Goal: Task Accomplishment & Management: Use online tool/utility

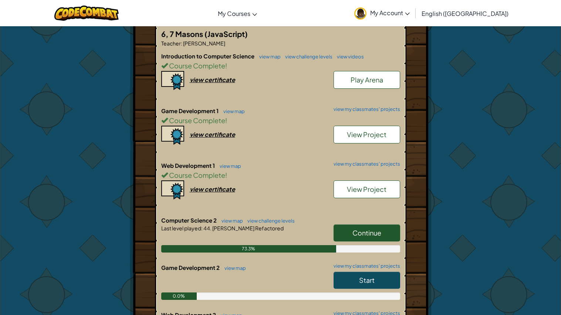
scroll to position [152, 0]
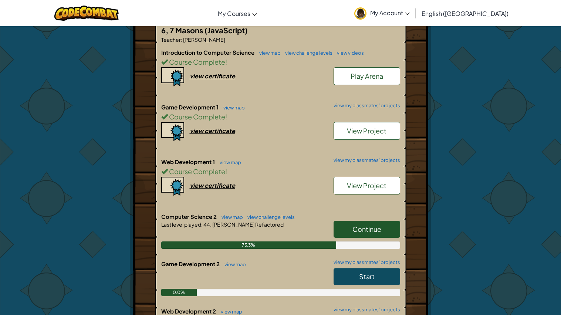
click at [378, 232] on span "Continue" at bounding box center [366, 229] width 29 height 8
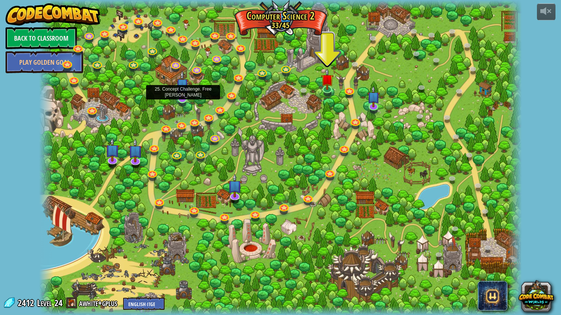
click at [179, 90] on img at bounding box center [182, 84] width 13 height 29
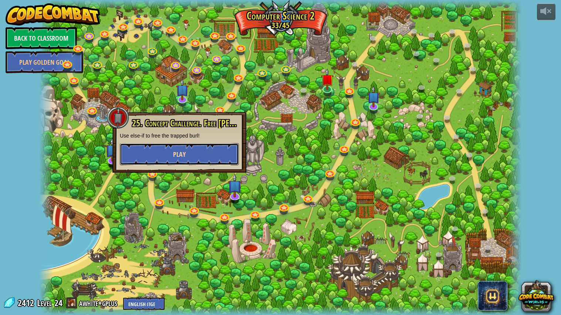
click at [168, 148] on button "Play" at bounding box center [179, 154] width 119 height 22
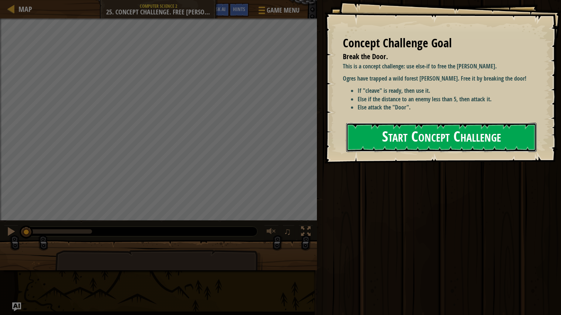
click at [403, 139] on button "Start Concept Challenge" at bounding box center [441, 137] width 190 height 29
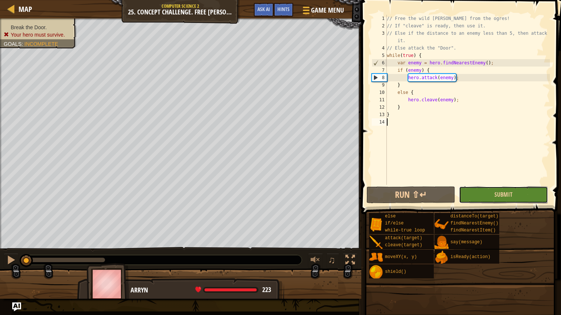
click at [471, 191] on button "Submit" at bounding box center [503, 194] width 89 height 17
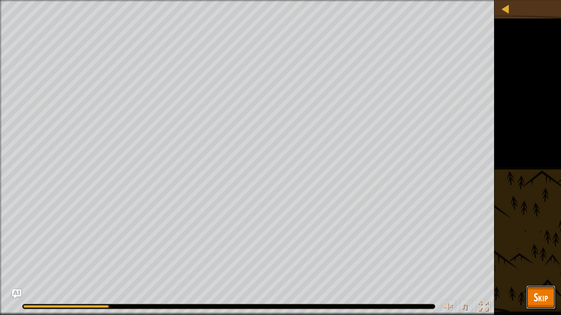
click at [536, 309] on button "Skip" at bounding box center [540, 297] width 29 height 24
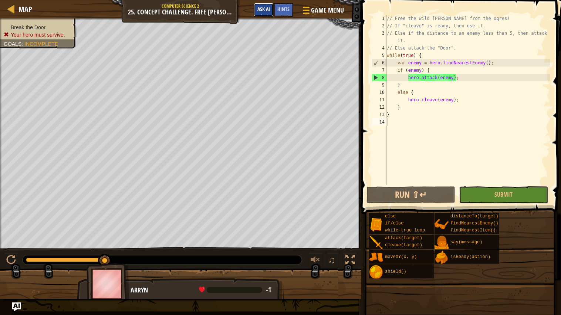
click at [269, 11] on span "Ask AI" at bounding box center [263, 9] width 13 height 7
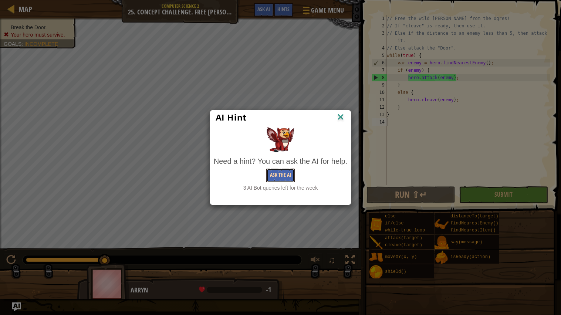
click at [277, 180] on button "Ask the AI" at bounding box center [280, 176] width 28 height 14
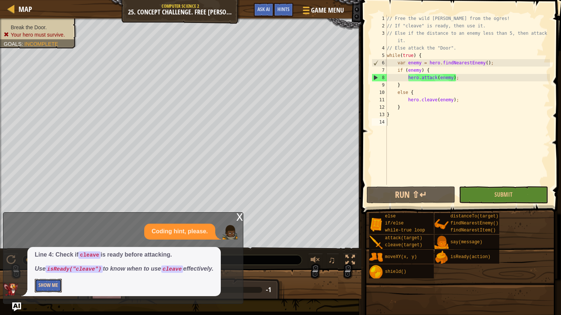
click at [44, 288] on button "Show Me" at bounding box center [48, 286] width 27 height 14
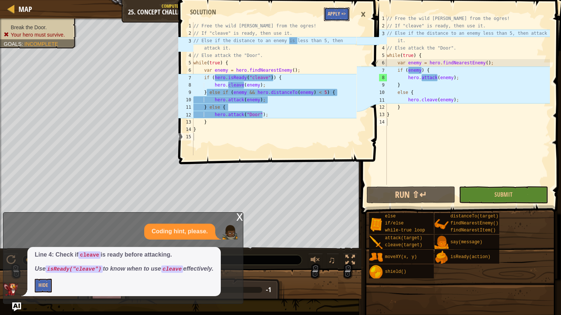
click at [338, 11] on button "Apply =>" at bounding box center [336, 14] width 25 height 14
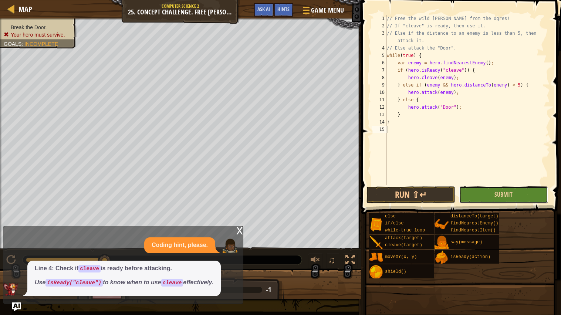
click at [493, 192] on button "Submit" at bounding box center [503, 194] width 89 height 17
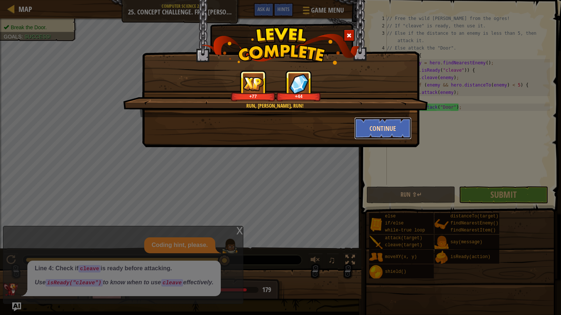
click at [378, 130] on button "Continue" at bounding box center [382, 128] width 57 height 22
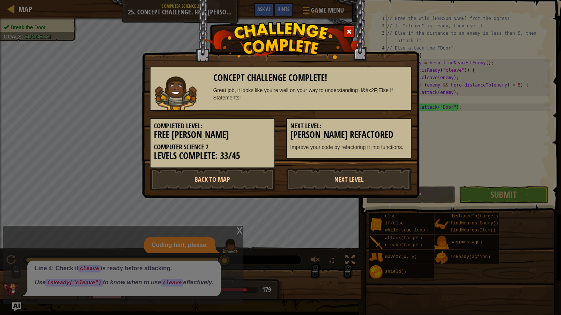
click at [378, 130] on h3 "[PERSON_NAME] Refactored" at bounding box center [348, 135] width 117 height 10
click at [362, 184] on link "Next Level" at bounding box center [348, 179] width 125 height 22
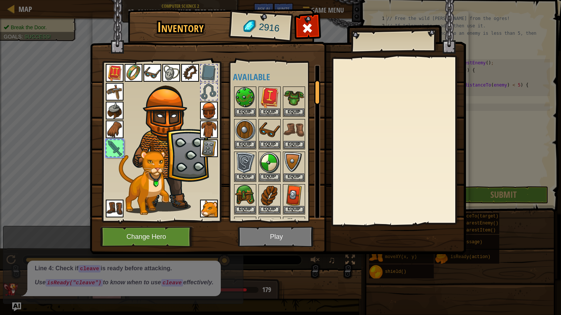
scroll to position [93, 0]
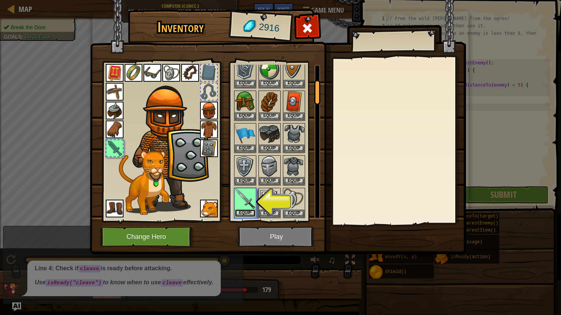
click at [246, 213] on button "Equip" at bounding box center [245, 213] width 21 height 8
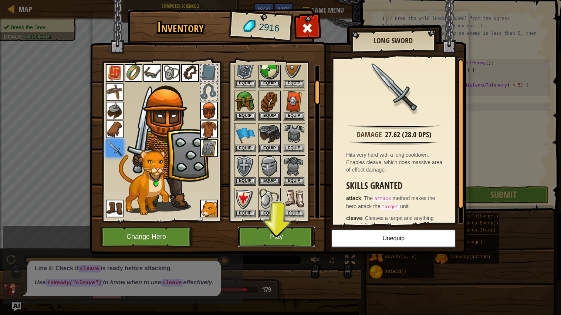
click at [258, 237] on button "Play" at bounding box center [276, 237] width 77 height 20
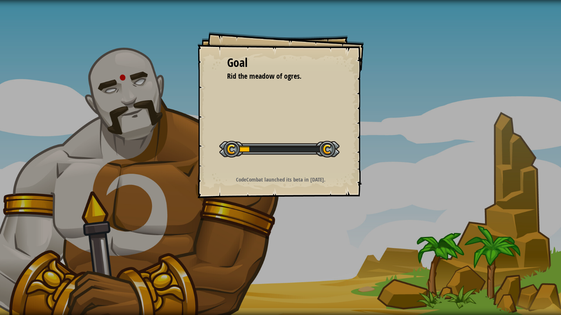
click at [260, 236] on div "Goal Rid the meadow of ogres. Start Level Error loading from server. Try refres…" at bounding box center [280, 157] width 561 height 315
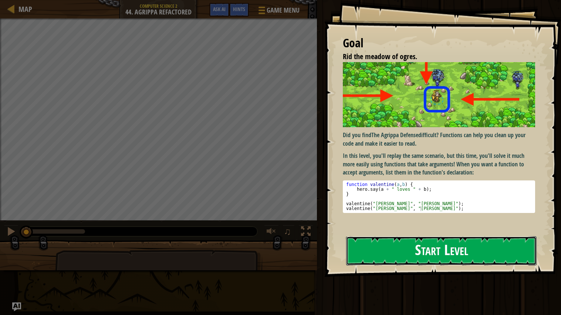
click at [383, 249] on button "Start Level" at bounding box center [441, 250] width 190 height 29
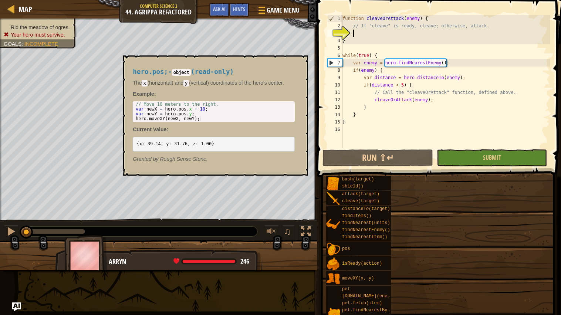
click at [383, 249] on div "pos" at bounding box center [368, 248] width 56 height 14
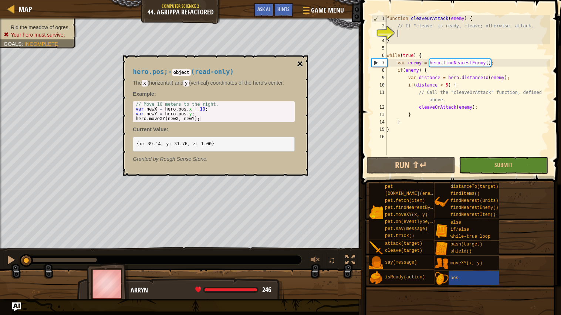
click at [302, 61] on button "×" at bounding box center [300, 64] width 6 height 10
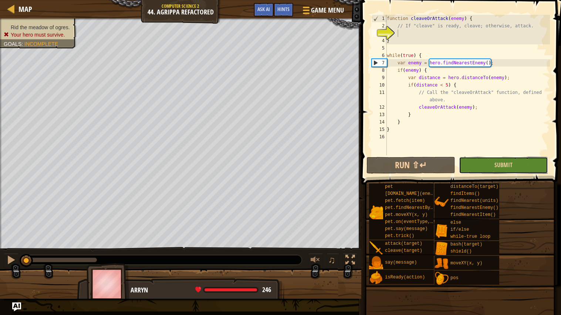
click at [534, 171] on button "Submit" at bounding box center [503, 165] width 89 height 17
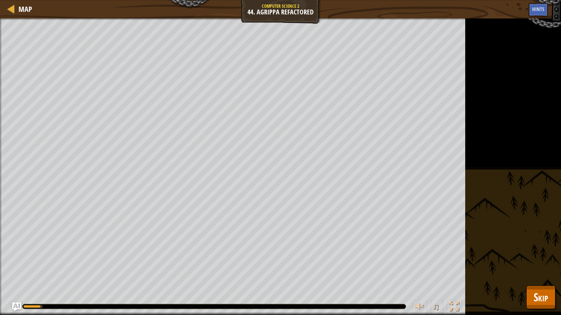
click at [540, 18] on div "Map Computer Science 2 44. [PERSON_NAME] Refactored Game Menu Done Hints Ask AI" at bounding box center [280, 9] width 561 height 18
click at [535, 293] on span "Skip" at bounding box center [540, 296] width 14 height 15
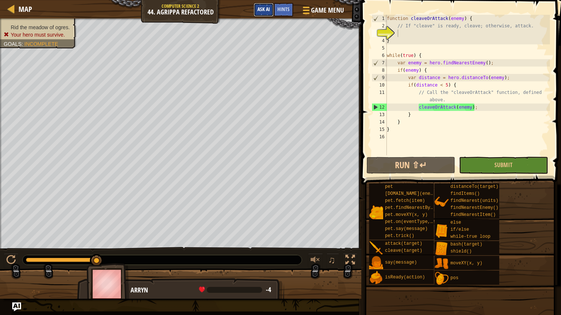
click at [269, 7] on span "Ask AI" at bounding box center [263, 9] width 13 height 7
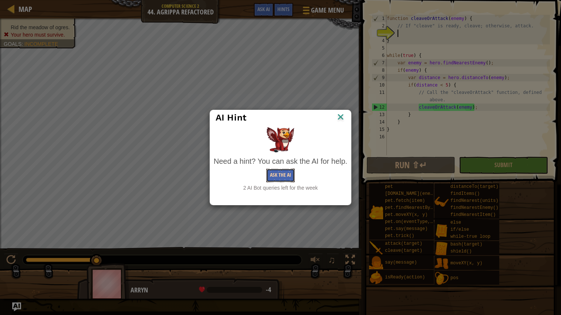
click at [276, 175] on button "Ask the AI" at bounding box center [280, 176] width 28 height 14
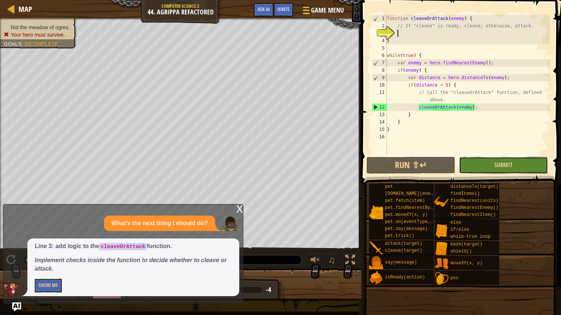
click at [477, 171] on button "Submit" at bounding box center [503, 165] width 89 height 17
click at [267, 12] on button "Ask AI" at bounding box center [264, 10] width 20 height 14
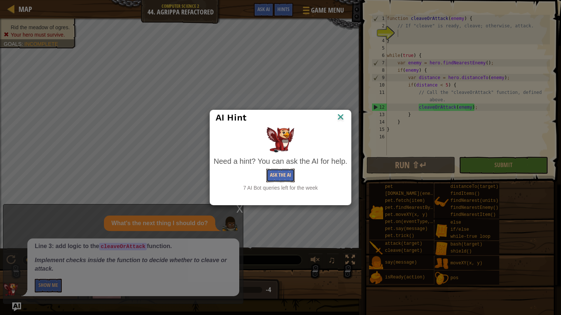
click at [273, 176] on button "Ask the AI" at bounding box center [280, 176] width 28 height 14
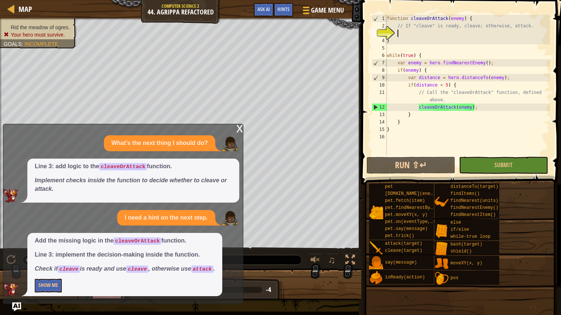
click at [34, 289] on div "Add the missing logic in the cleaveOrAttack function. Line 3: implement the dec…" at bounding box center [124, 264] width 195 height 63
click at [37, 291] on button "Show Me" at bounding box center [48, 286] width 27 height 14
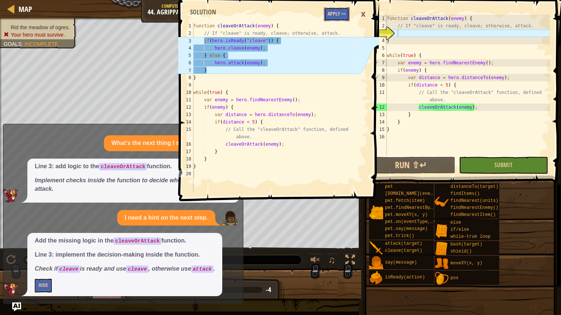
click at [341, 20] on button "Apply =>" at bounding box center [336, 14] width 25 height 14
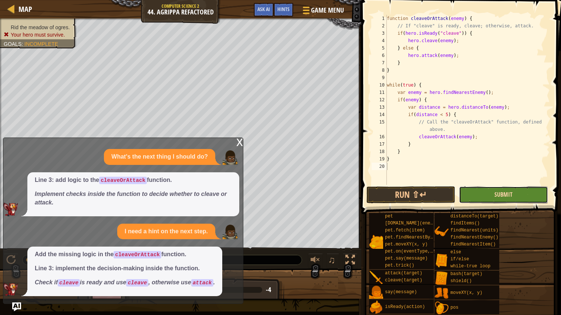
click at [509, 196] on span "Submit" at bounding box center [503, 194] width 18 height 8
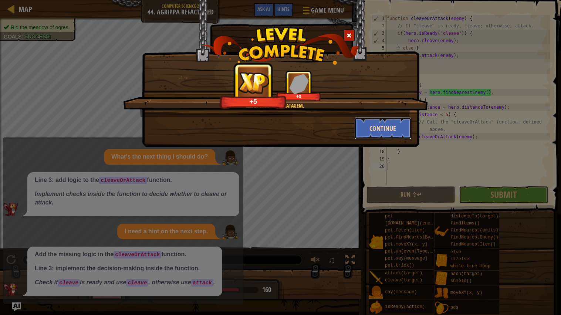
click at [376, 137] on button "Continue" at bounding box center [382, 128] width 57 height 22
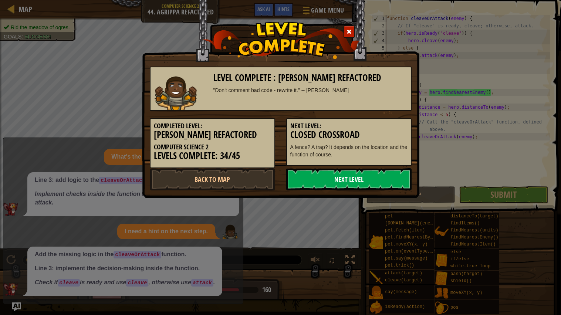
click at [382, 172] on link "Next Level" at bounding box center [348, 179] width 125 height 22
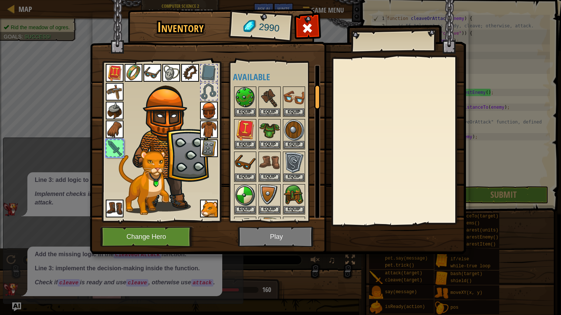
scroll to position [126, 0]
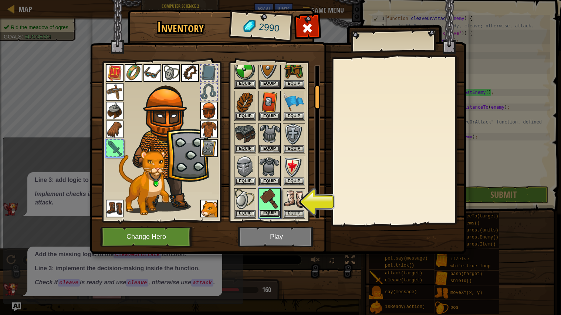
click at [269, 212] on button "Equip" at bounding box center [269, 214] width 21 height 8
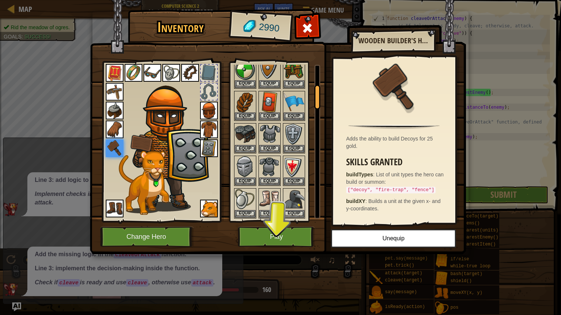
click at [275, 221] on div "Available Equip Equip Equip Equip Equip Equip Equip Equip Equip Equip Equip Equ…" at bounding box center [274, 141] width 91 height 161
click at [277, 228] on button "Play" at bounding box center [276, 237] width 77 height 20
